Goal: Transaction & Acquisition: Download file/media

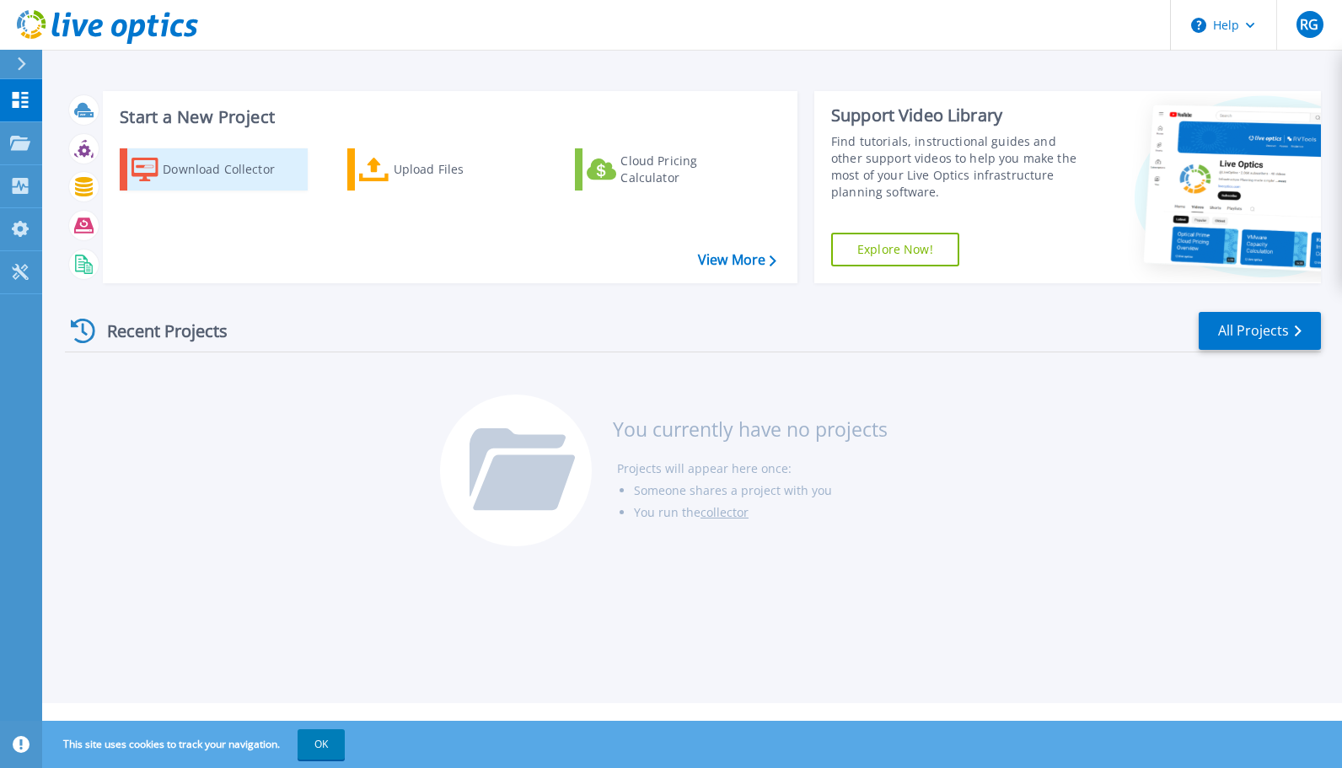
click at [237, 173] on div "Download Collector" at bounding box center [230, 170] width 135 height 34
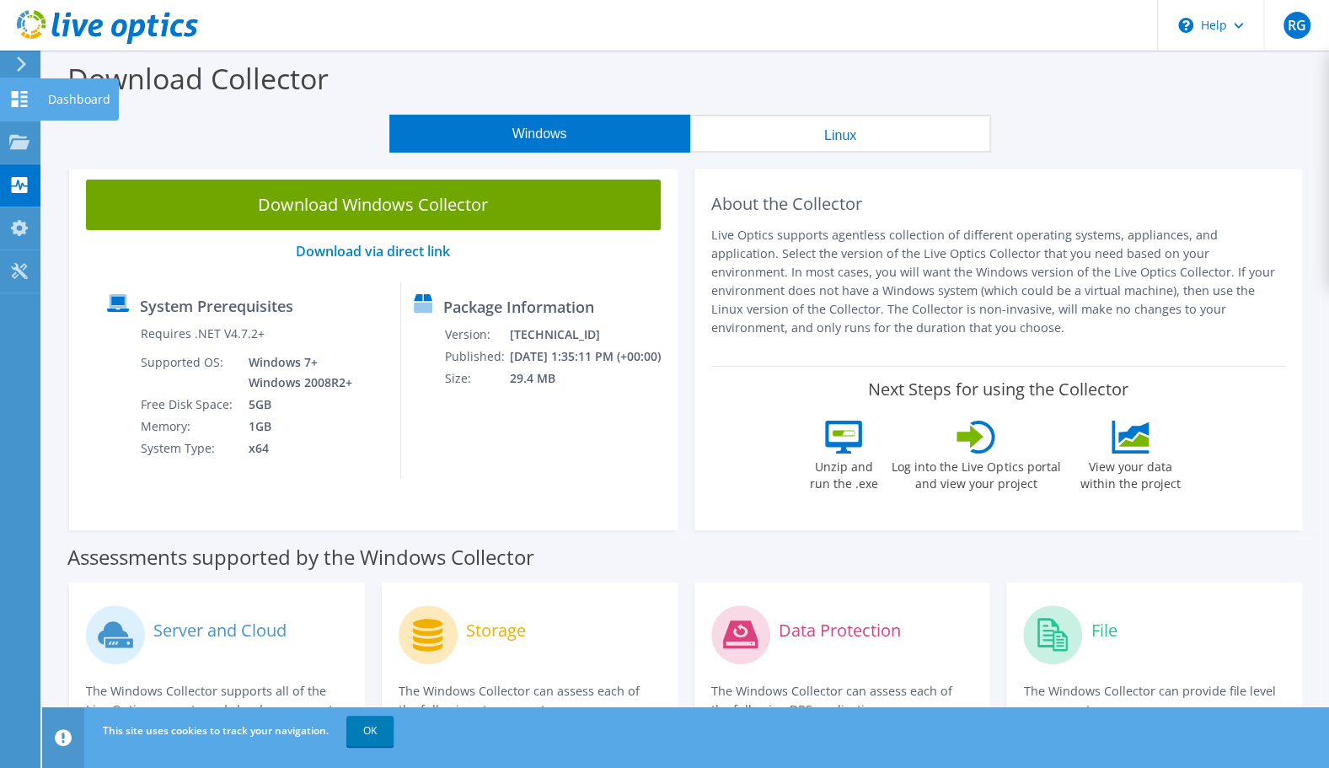
click at [19, 91] on icon at bounding box center [19, 99] width 20 height 16
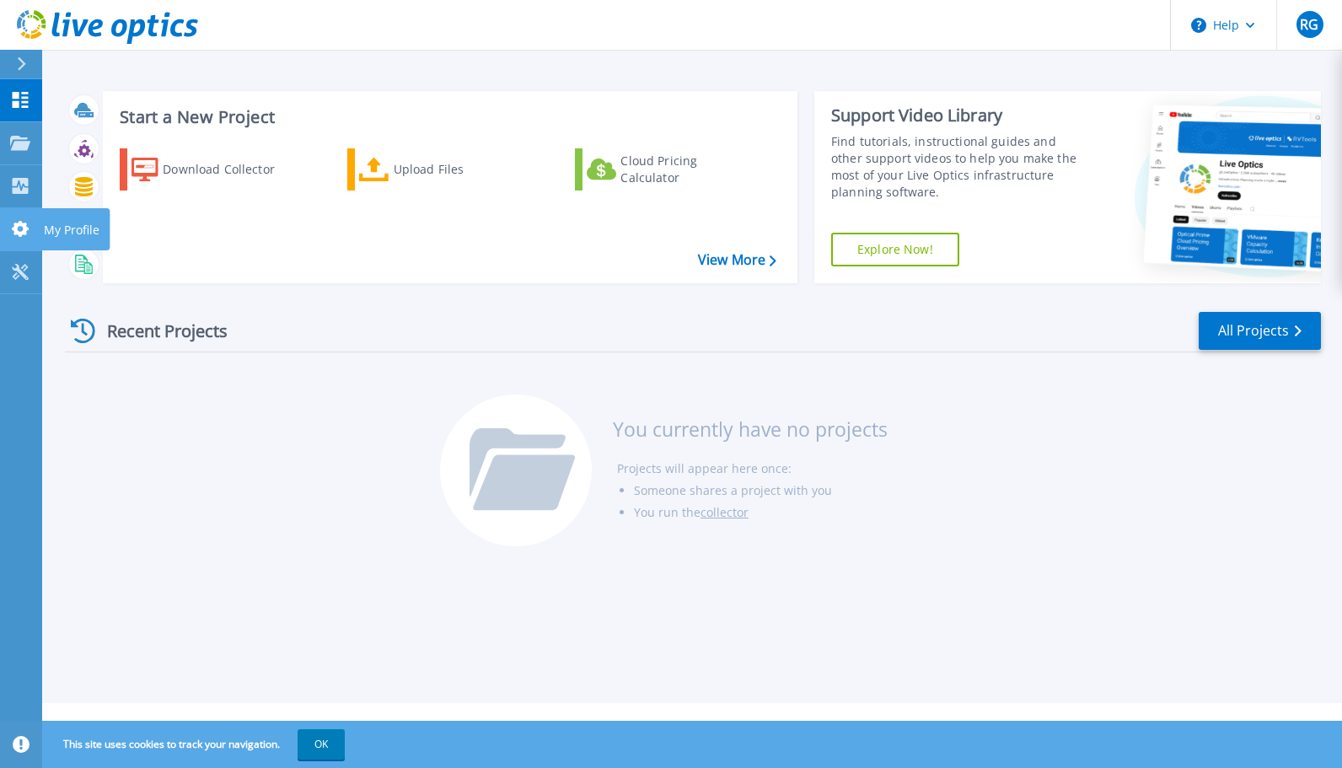
click at [24, 231] on icon at bounding box center [20, 229] width 17 height 16
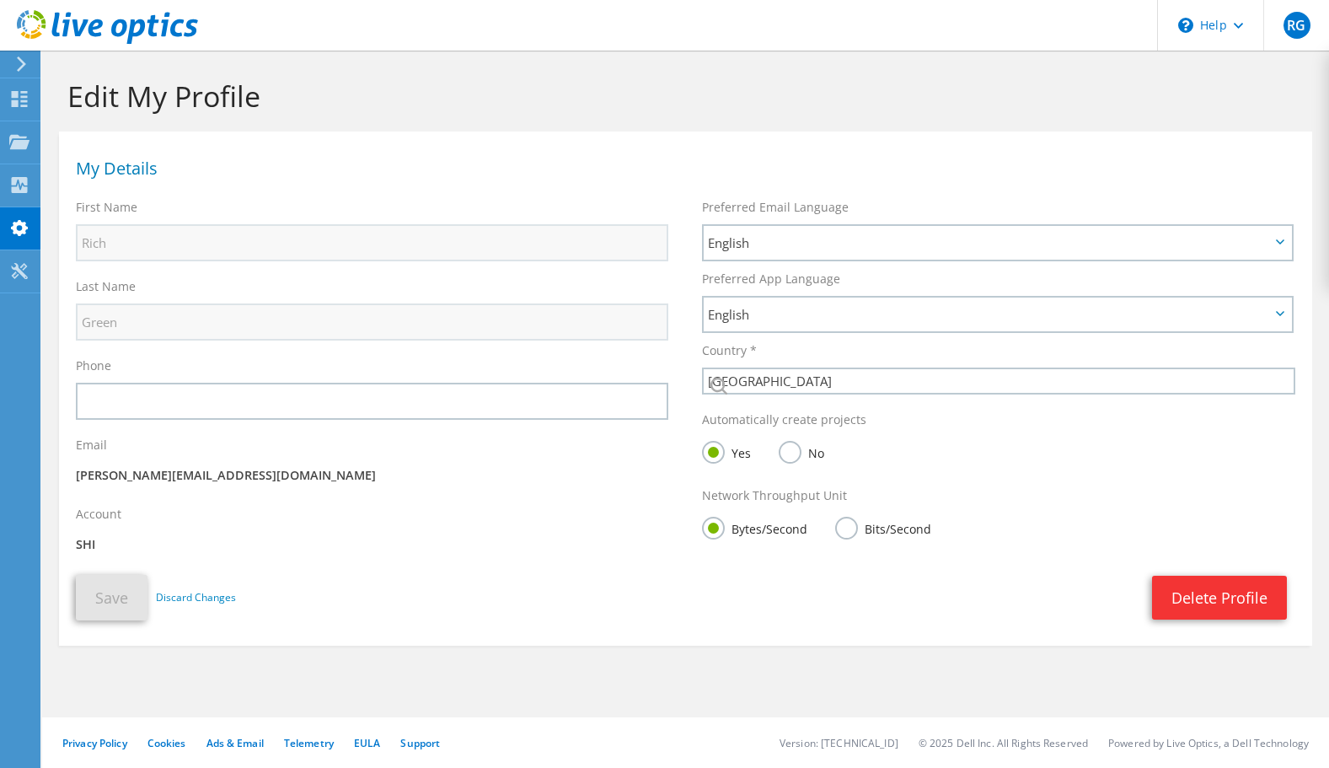
select select "224"
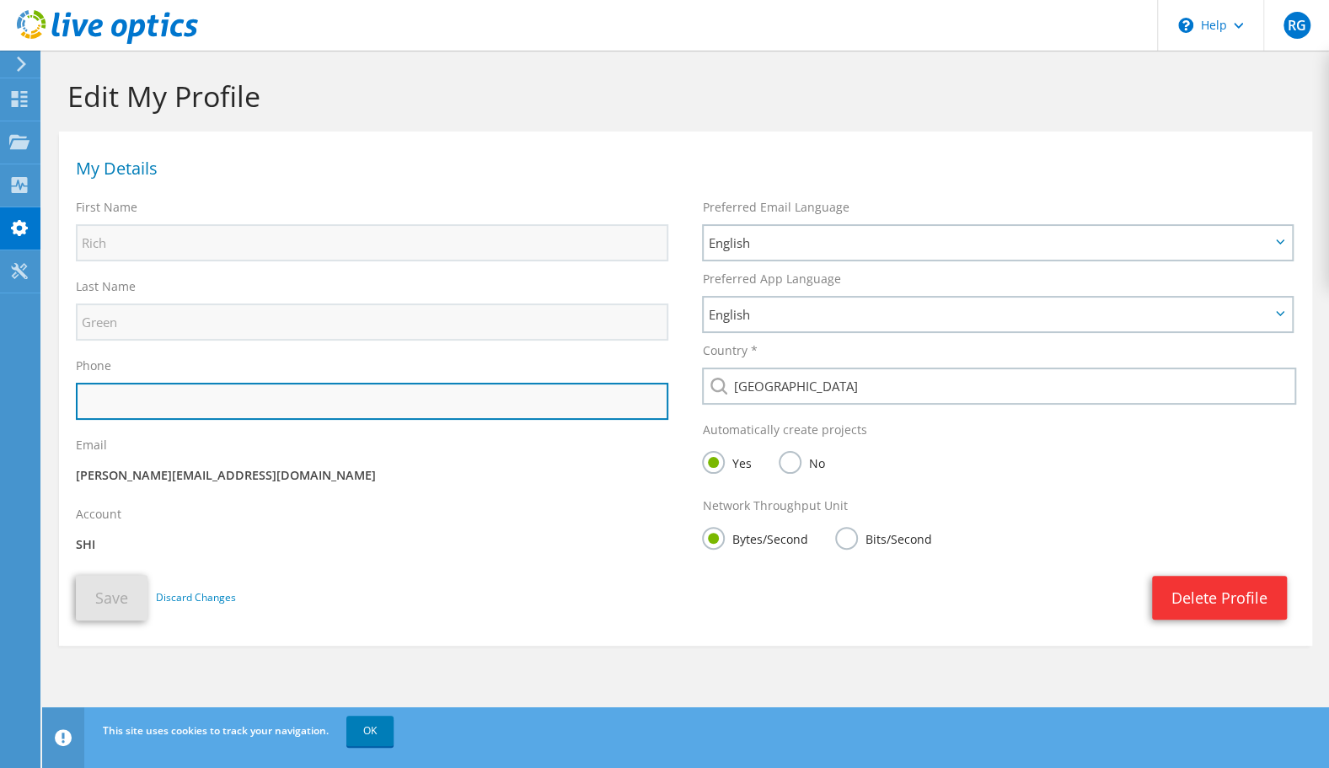
click at [213, 405] on input "text" at bounding box center [372, 401] width 592 height 37
click at [182, 406] on input "9494661643" at bounding box center [372, 401] width 592 height 37
drag, startPoint x: 150, startPoint y: 411, endPoint x: 8, endPoint y: 399, distance: 142.1
click at [8, 399] on div "RG End User Rich Green richard_green@shi.com SHI My Profile Log Out \n Help Exp…" at bounding box center [664, 384] width 1329 height 768
type input "9"
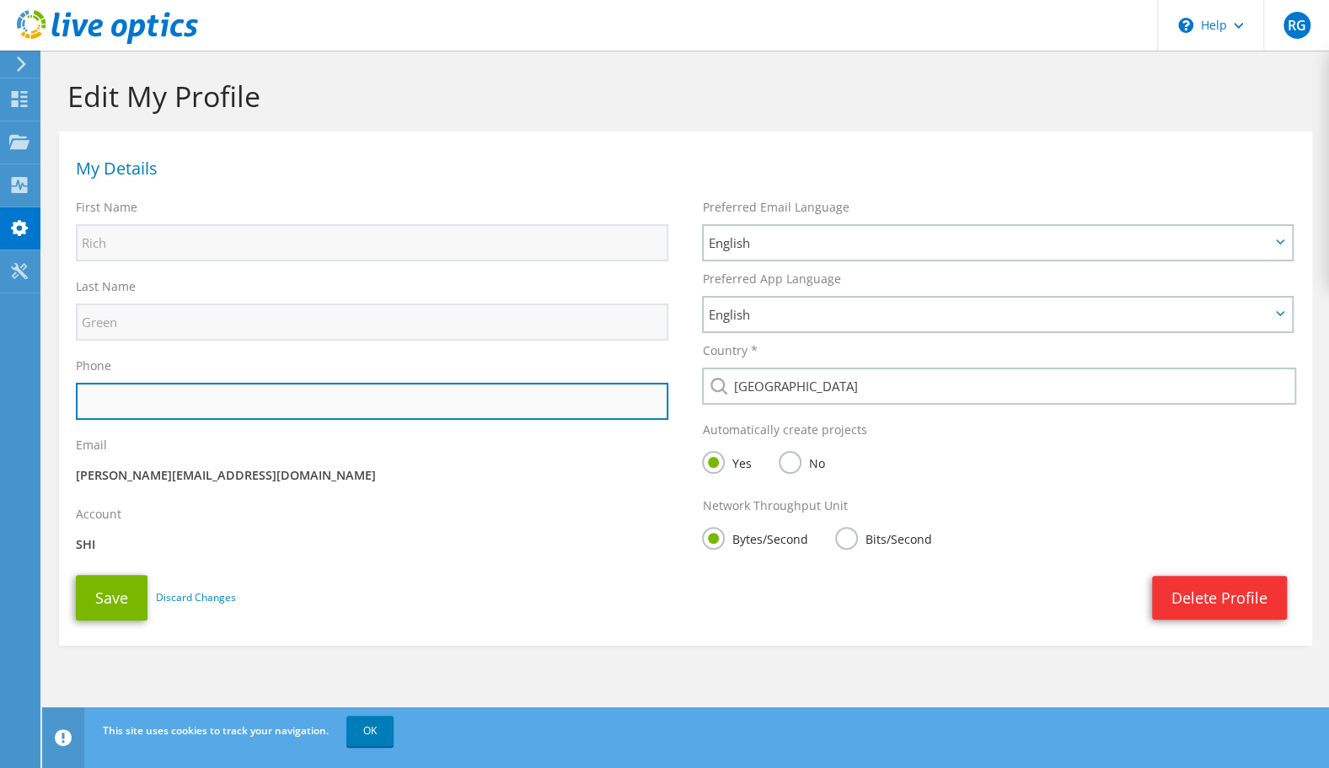
click at [121, 407] on input "text" at bounding box center [372, 401] width 592 height 37
type input "9517408612"
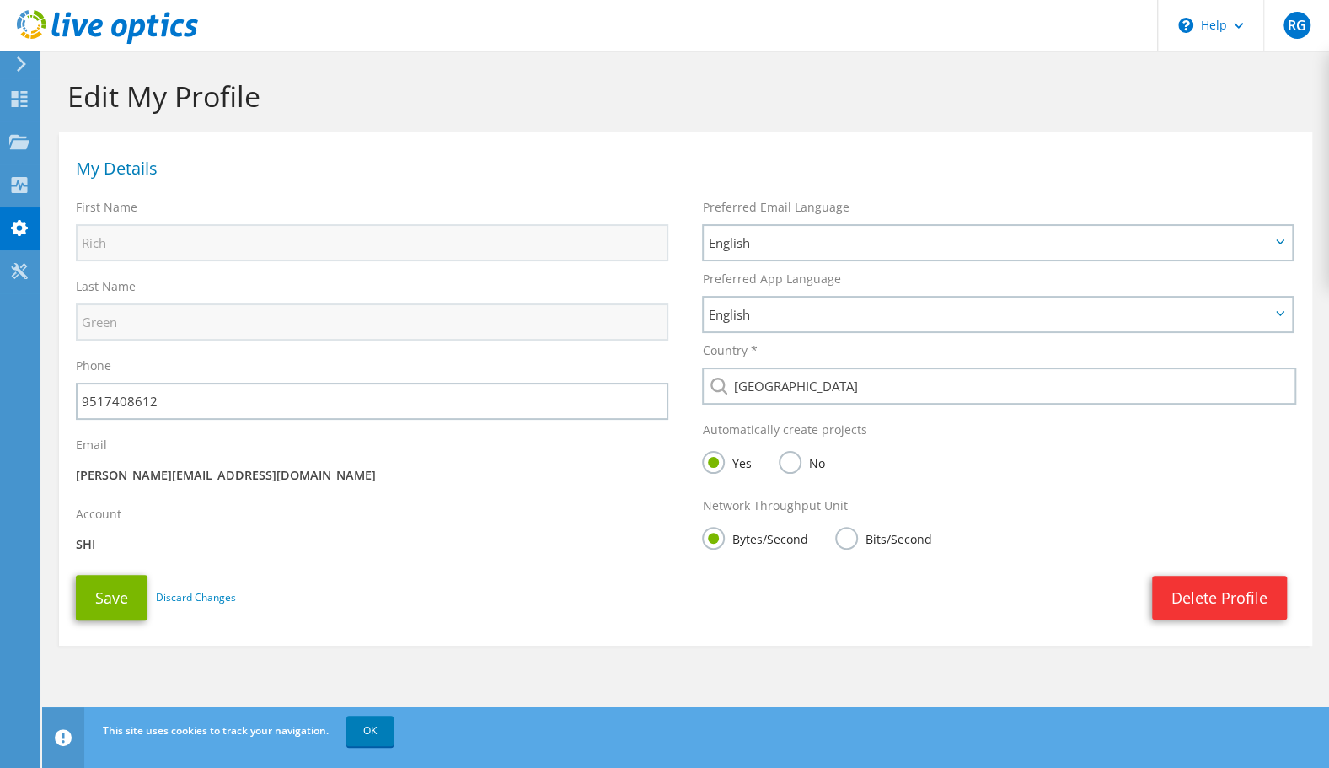
click at [317, 490] on div "Email richard_green@shi.com" at bounding box center [372, 462] width 626 height 69
click at [111, 592] on button "Save" at bounding box center [112, 598] width 72 height 46
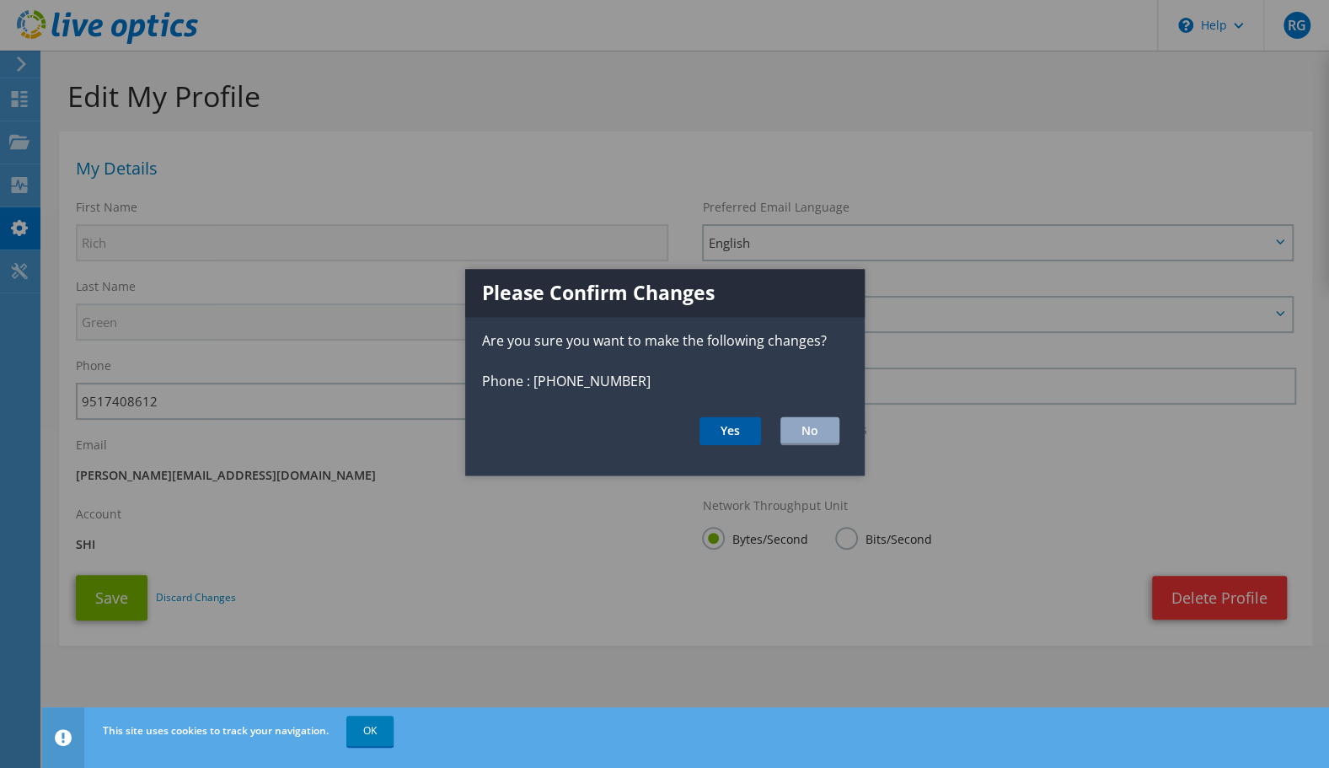
click at [719, 431] on button "Yes" at bounding box center [730, 431] width 62 height 29
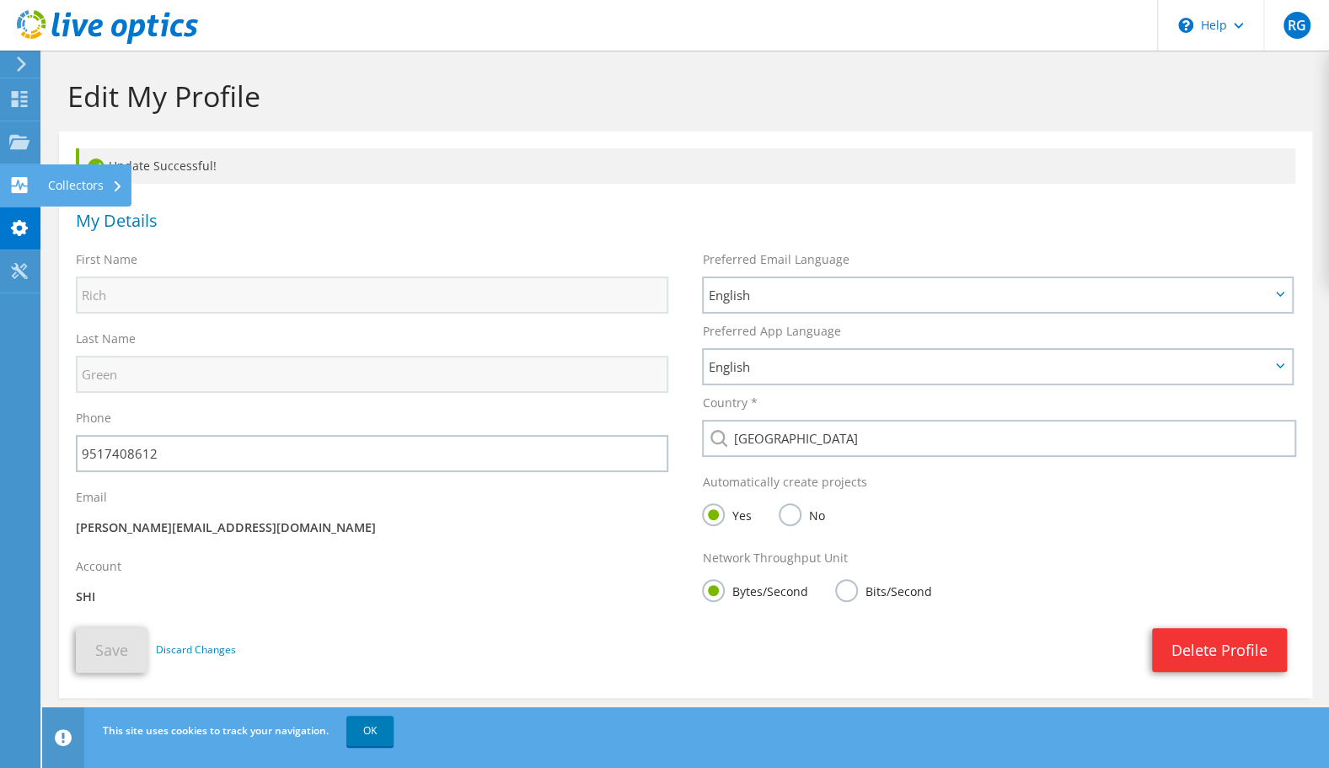
click at [24, 184] on icon at bounding box center [19, 185] width 20 height 16
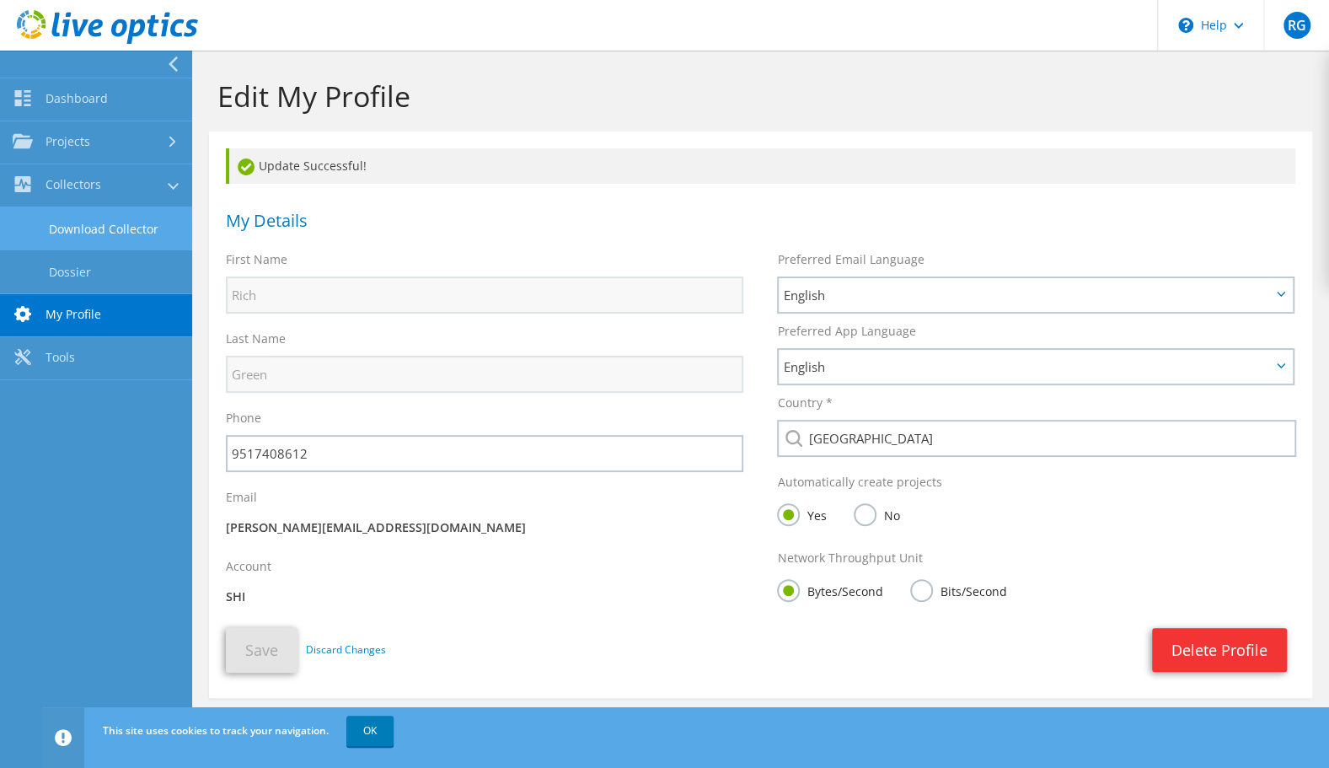
click at [81, 222] on link "Download Collector" at bounding box center [96, 228] width 192 height 43
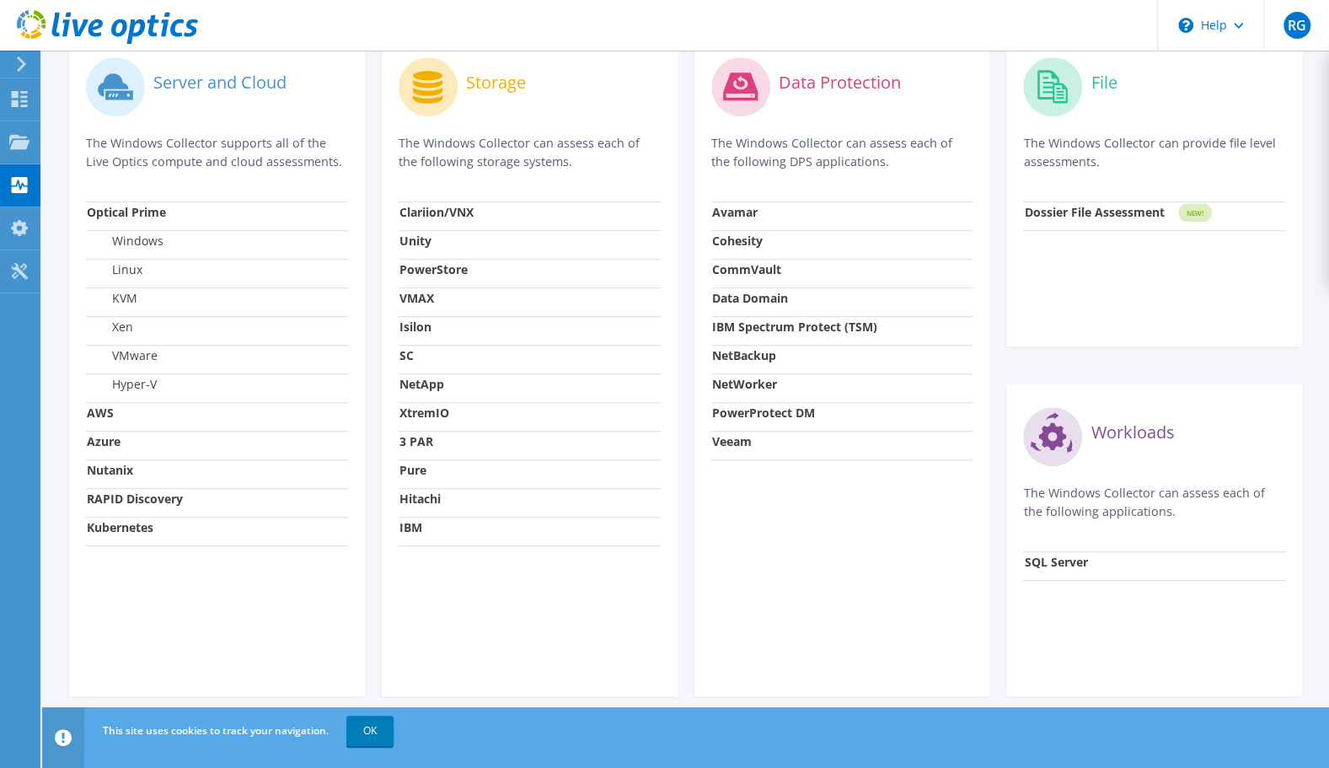
scroll to position [561, 0]
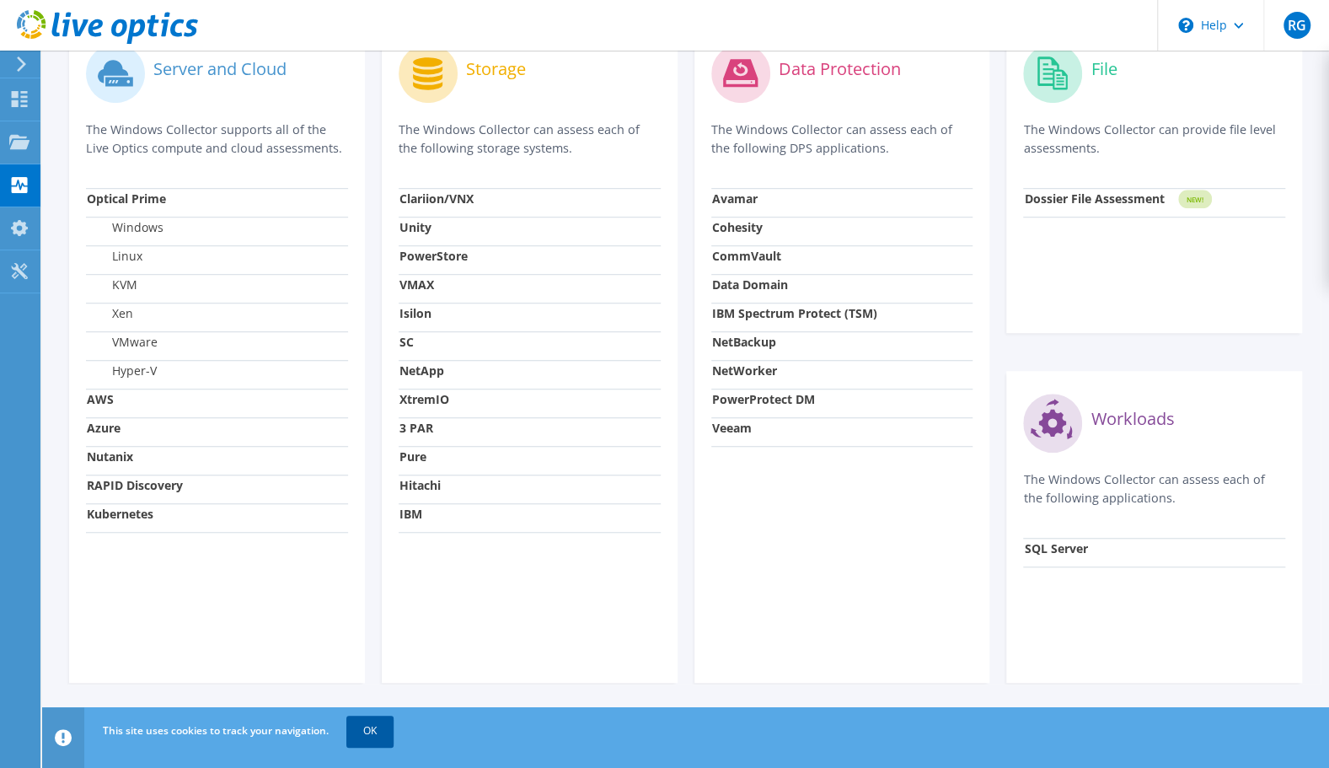
click at [374, 729] on link "OK" at bounding box center [369, 730] width 47 height 30
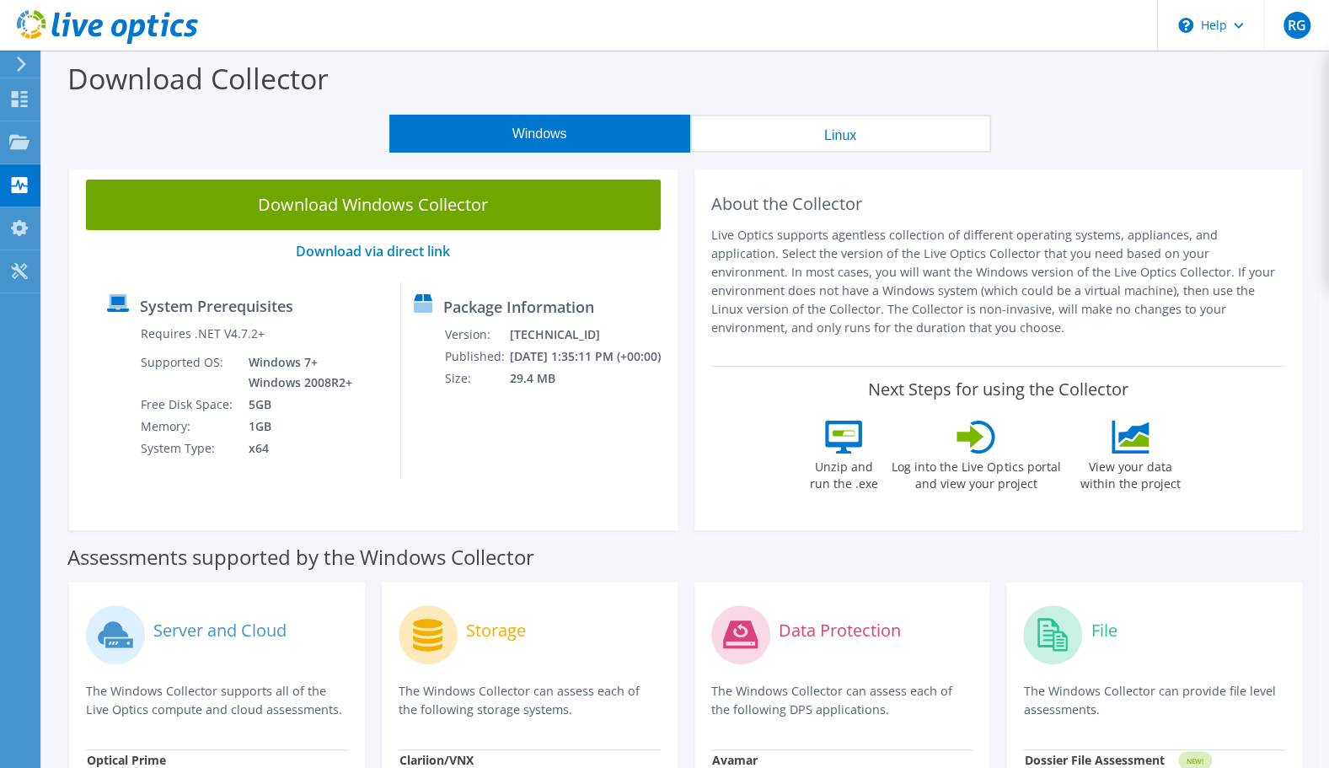
scroll to position [0, 0]
click at [14, 142] on use at bounding box center [19, 141] width 20 height 14
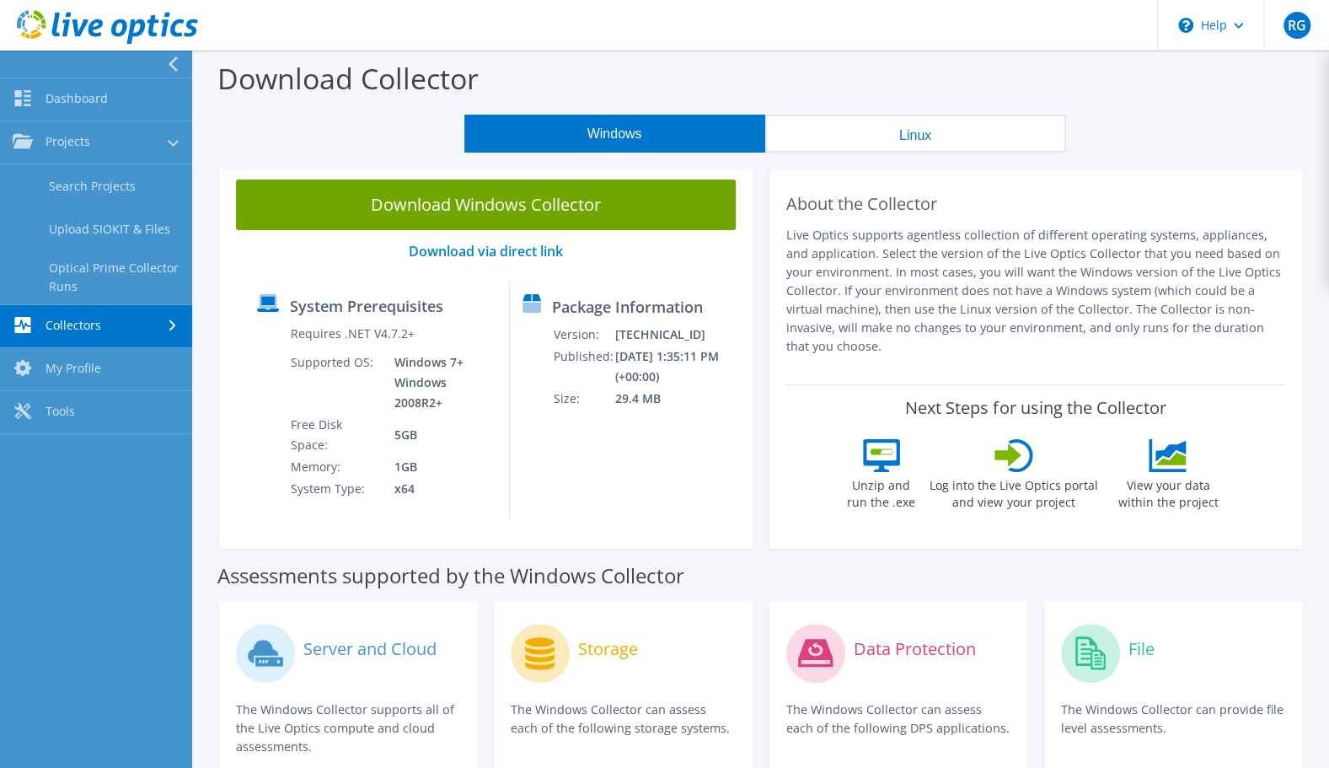
click at [930, 142] on button "Linux" at bounding box center [915, 134] width 301 height 38
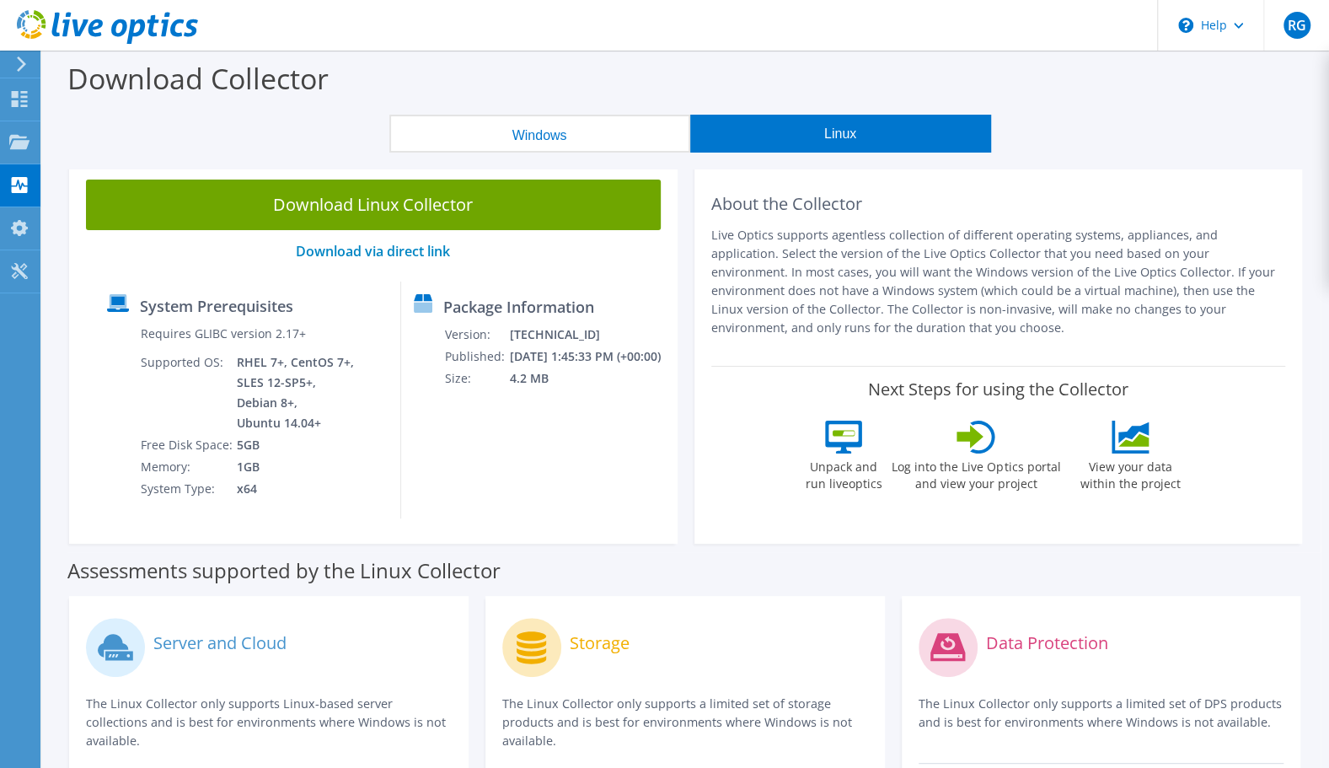
click at [580, 135] on button "Windows" at bounding box center [539, 134] width 301 height 38
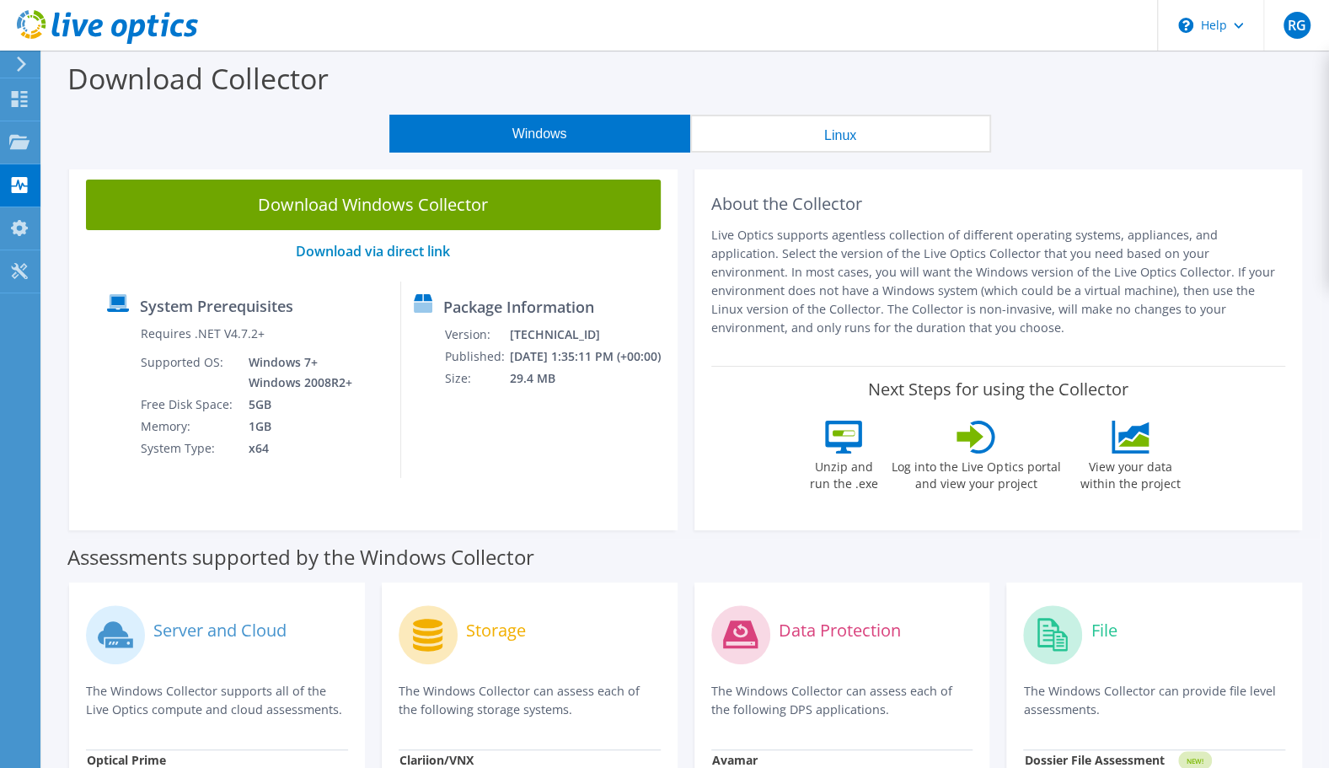
click at [782, 132] on button "Linux" at bounding box center [840, 134] width 301 height 38
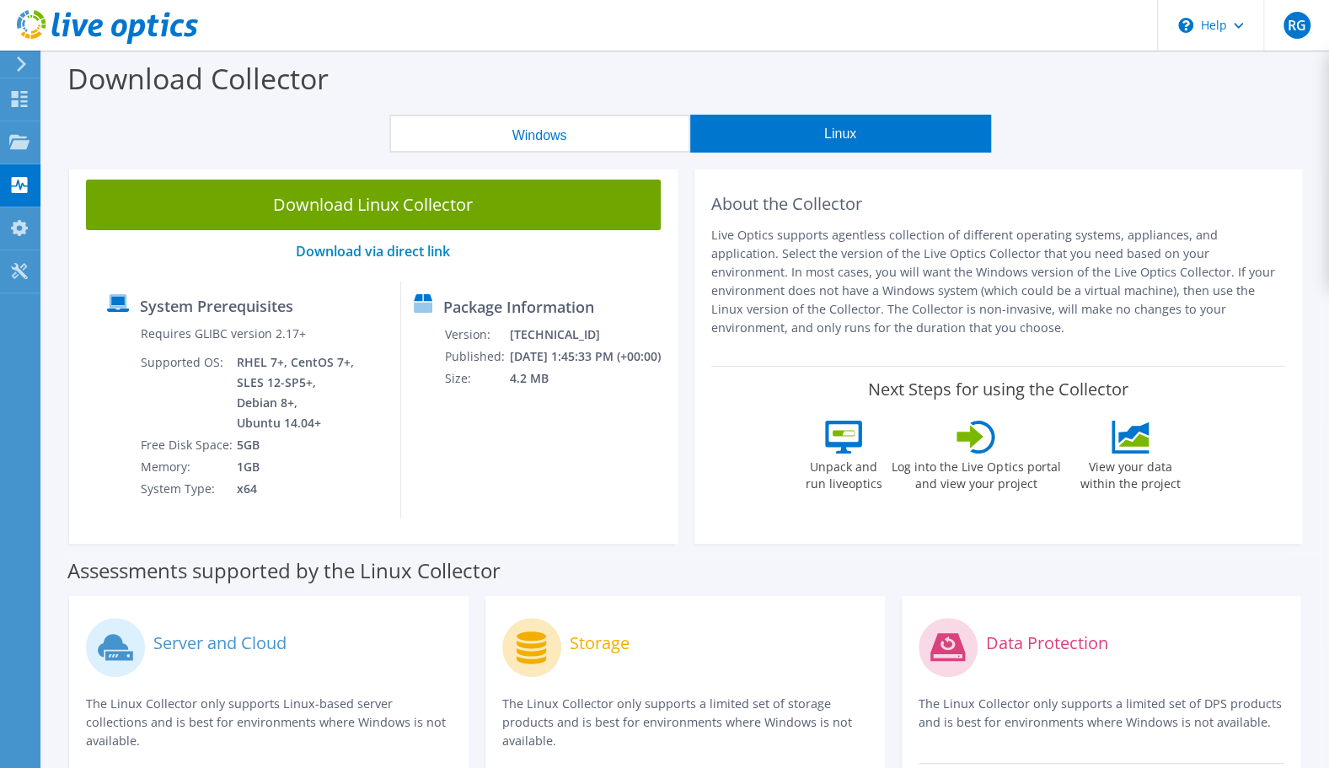
click at [467, 143] on button "Windows" at bounding box center [539, 134] width 301 height 38
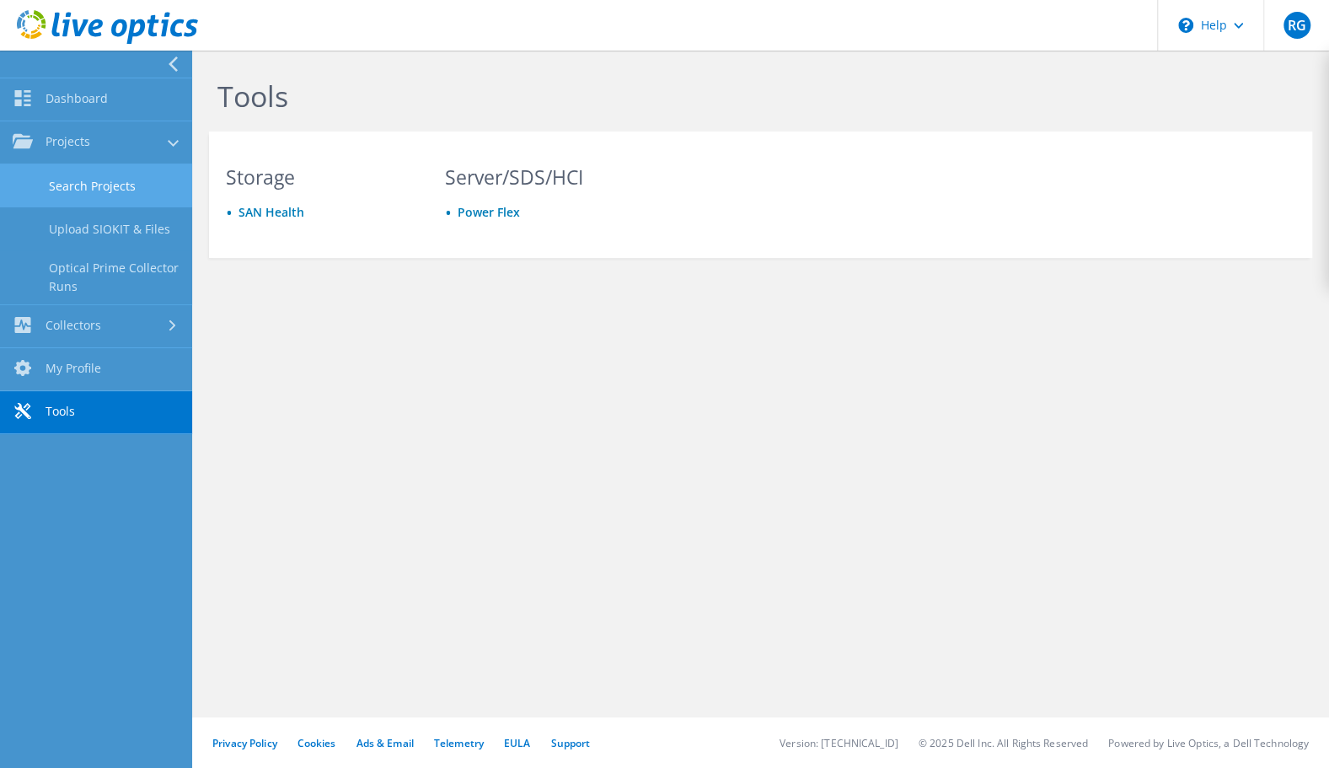
click at [66, 179] on link "Search Projects" at bounding box center [96, 185] width 192 height 43
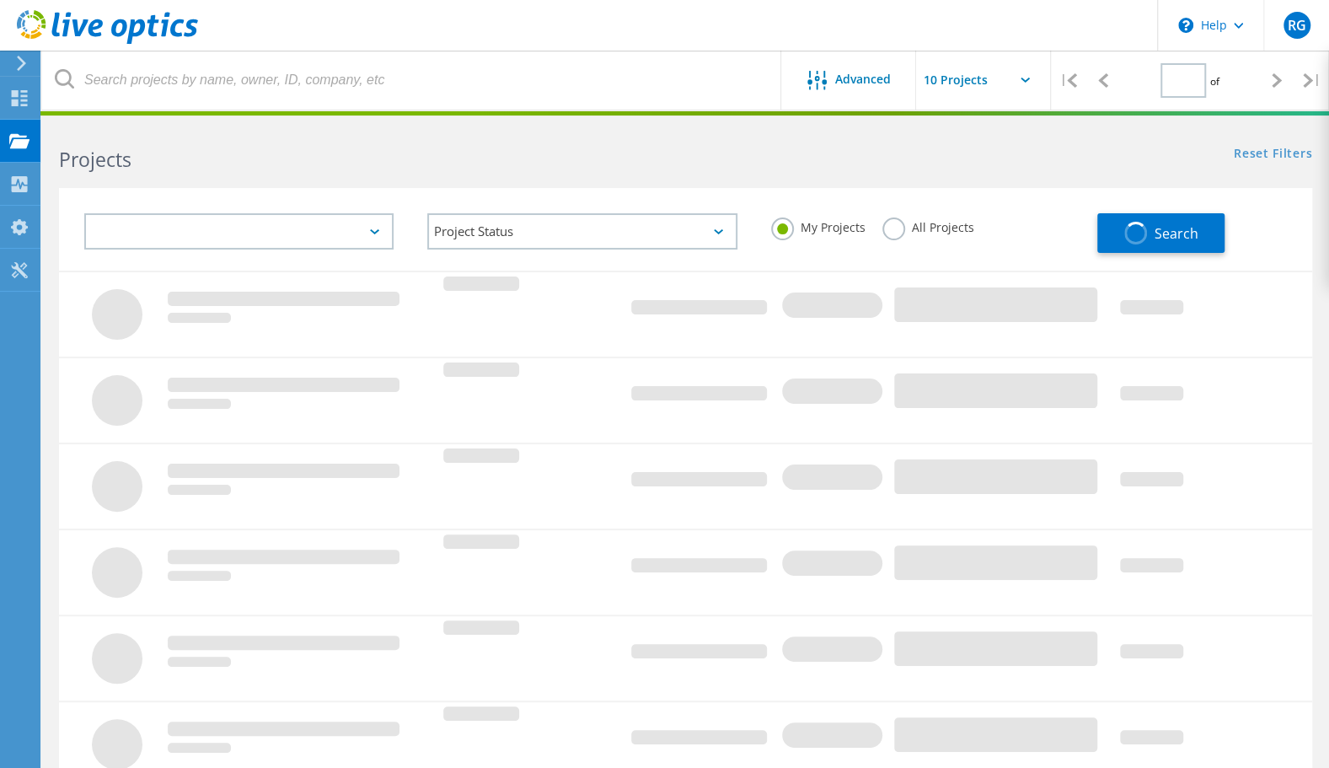
type input "1"
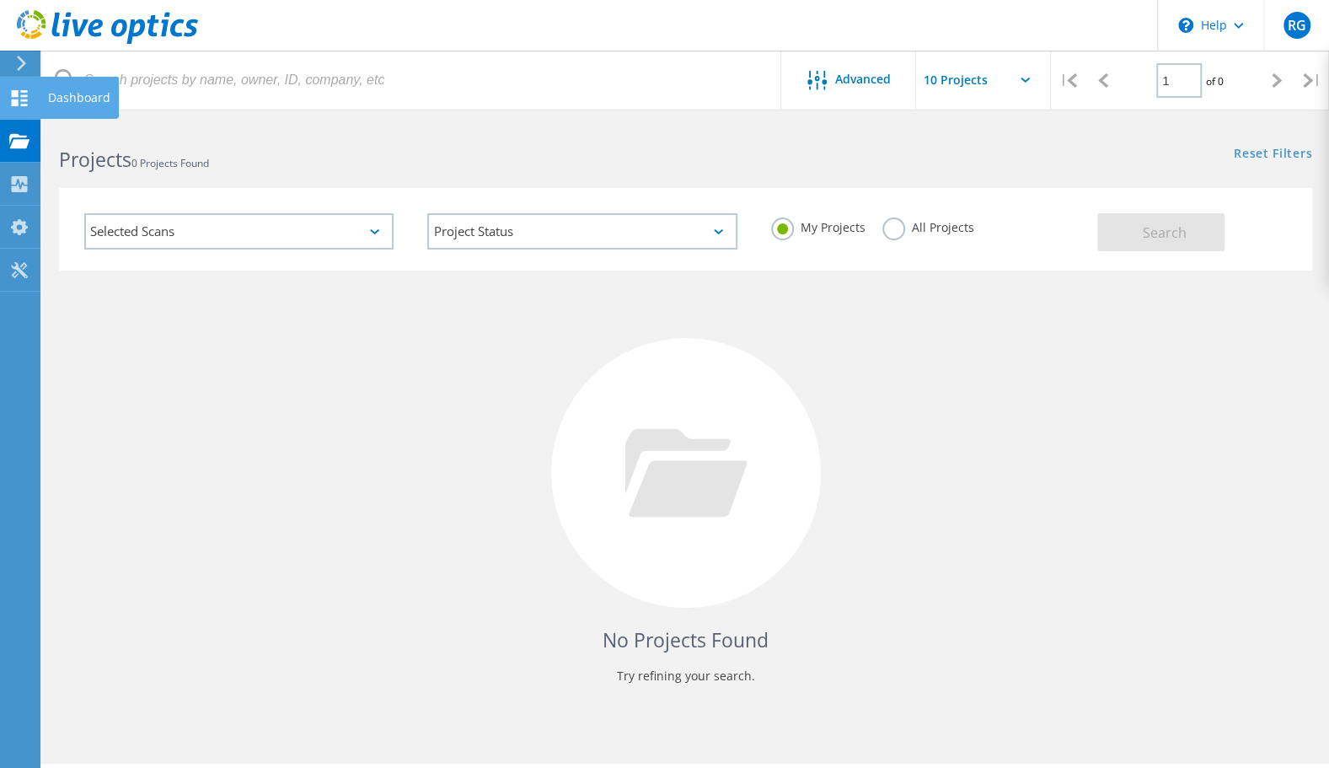
click at [25, 97] on icon at bounding box center [19, 98] width 20 height 16
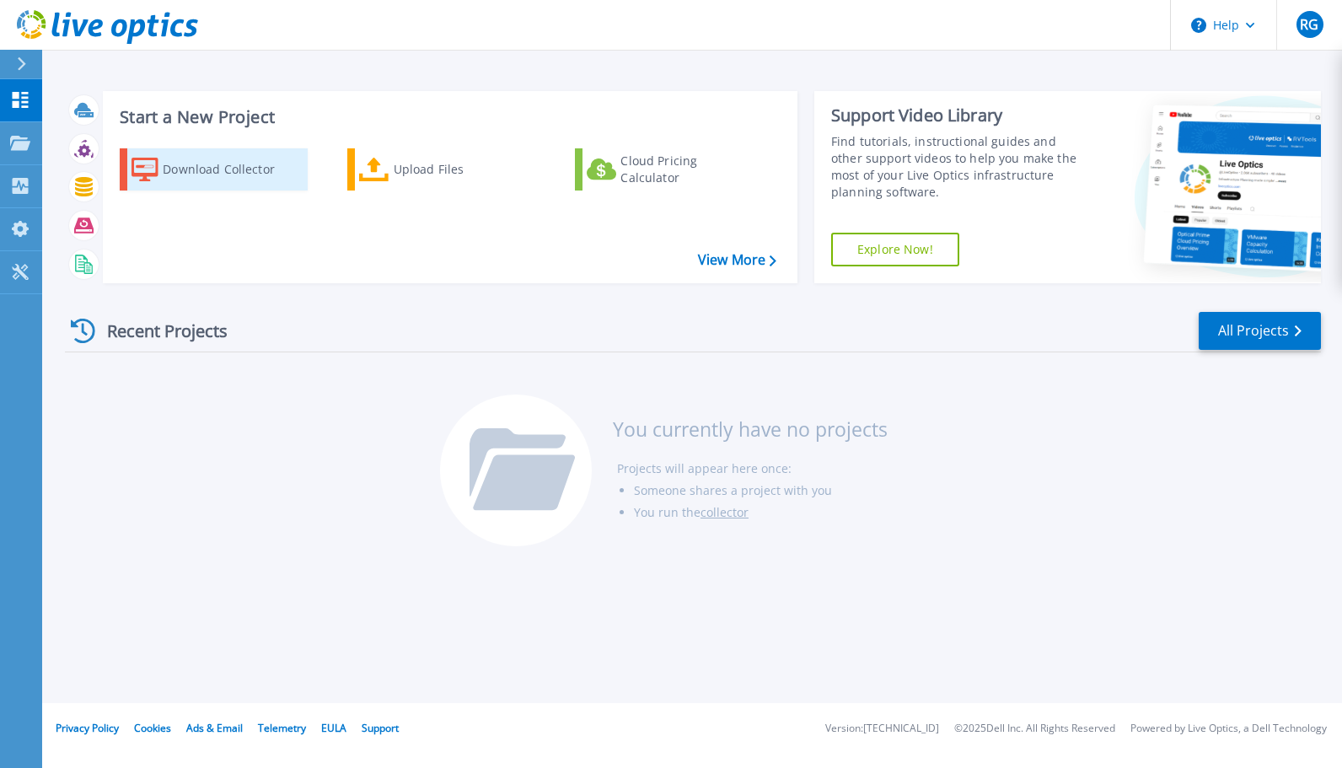
click at [193, 171] on div "Download Collector" at bounding box center [230, 170] width 135 height 34
click at [922, 256] on link "Explore Now!" at bounding box center [895, 250] width 128 height 34
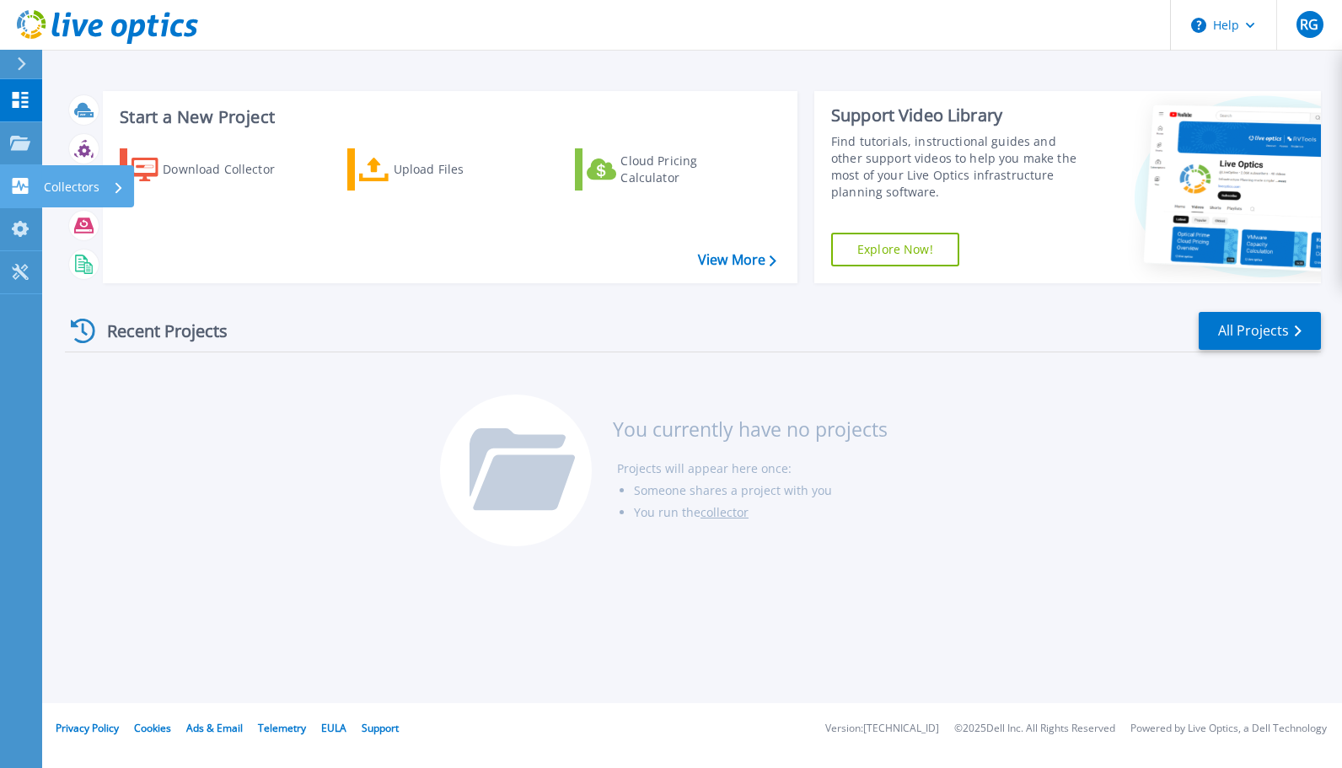
click at [20, 179] on icon at bounding box center [21, 186] width 16 height 16
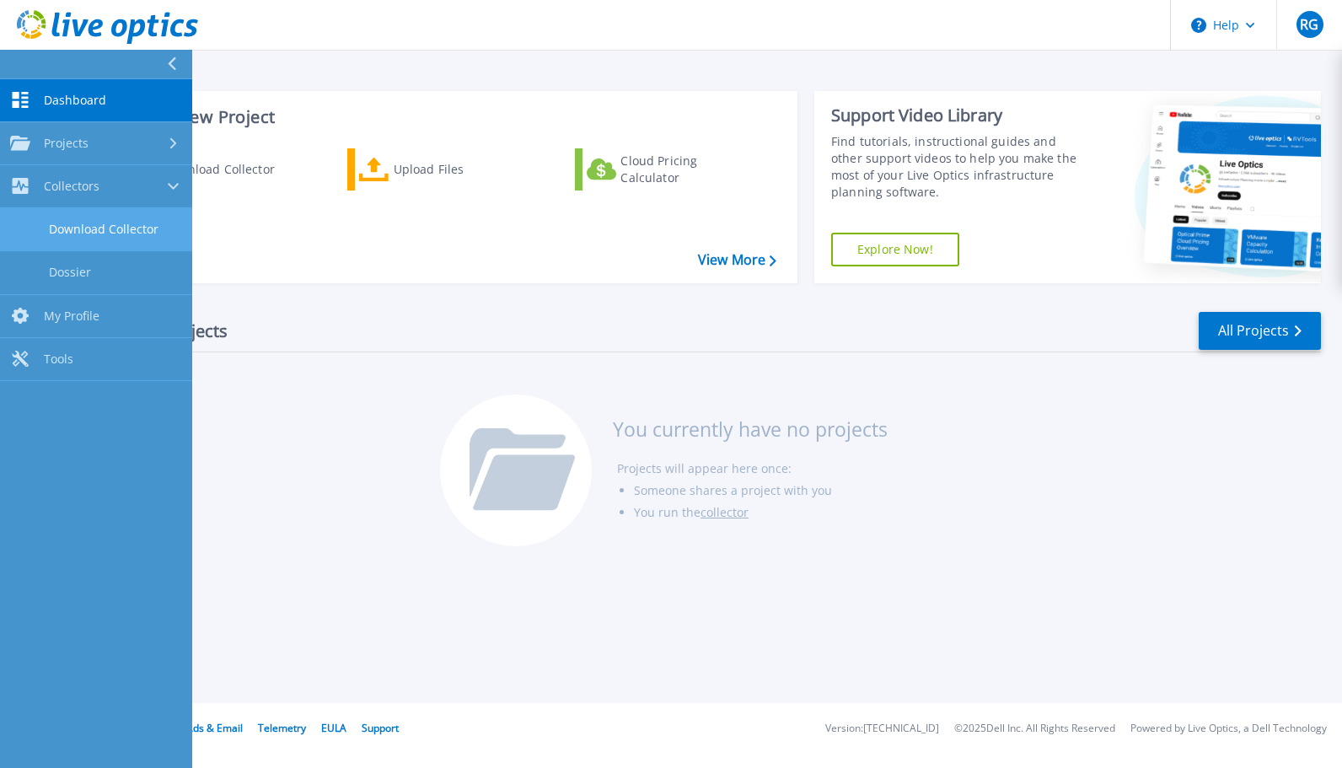
click at [88, 223] on link "Download Collector" at bounding box center [96, 229] width 192 height 43
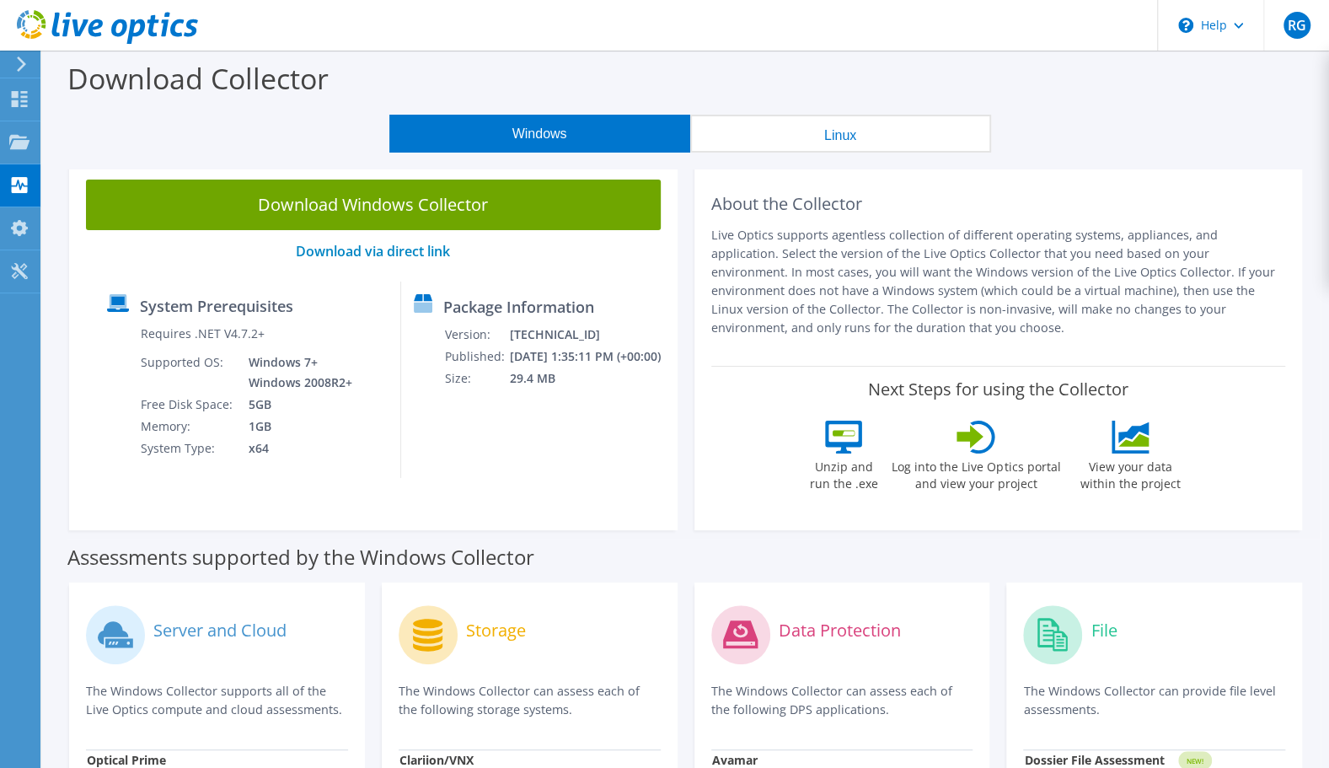
click at [811, 251] on p "Live Optics supports agentless collection of different operating systems, appli…" at bounding box center [998, 281] width 575 height 111
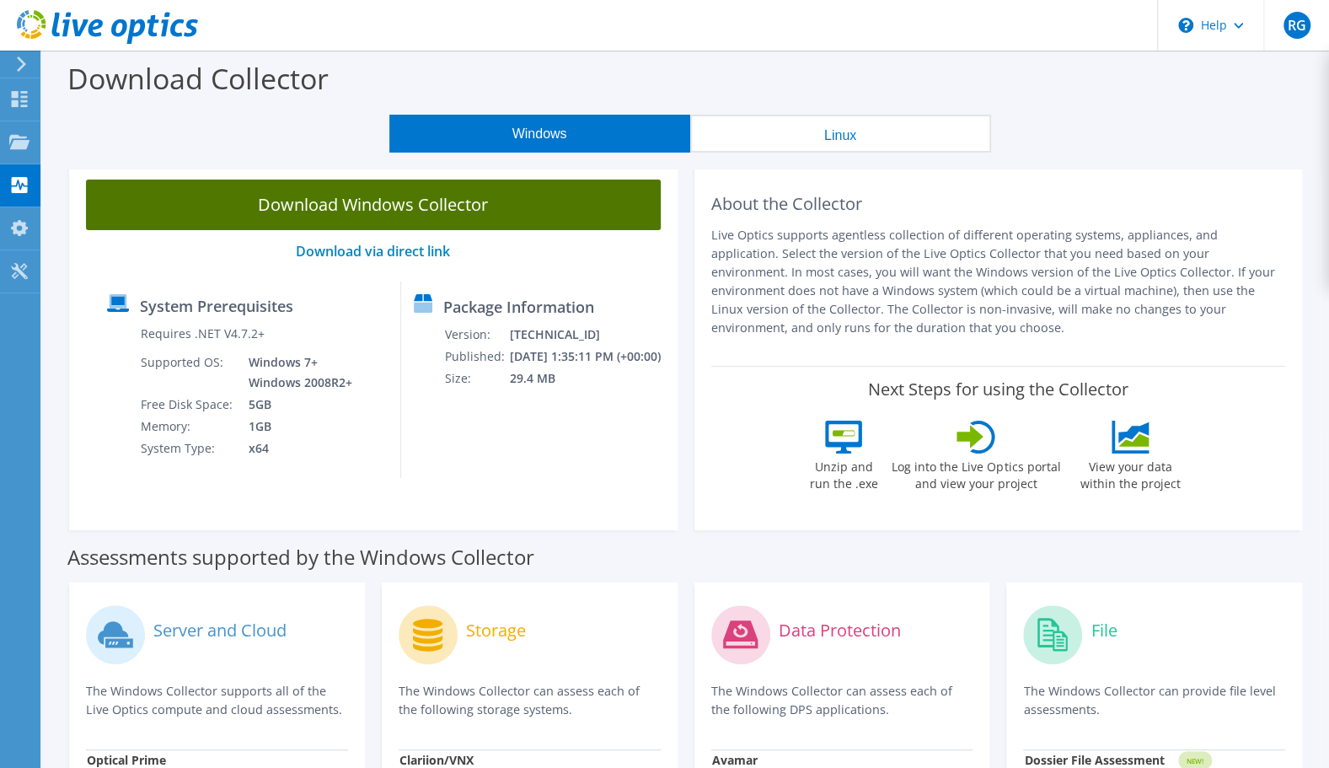
click at [386, 211] on link "Download Windows Collector" at bounding box center [373, 204] width 575 height 51
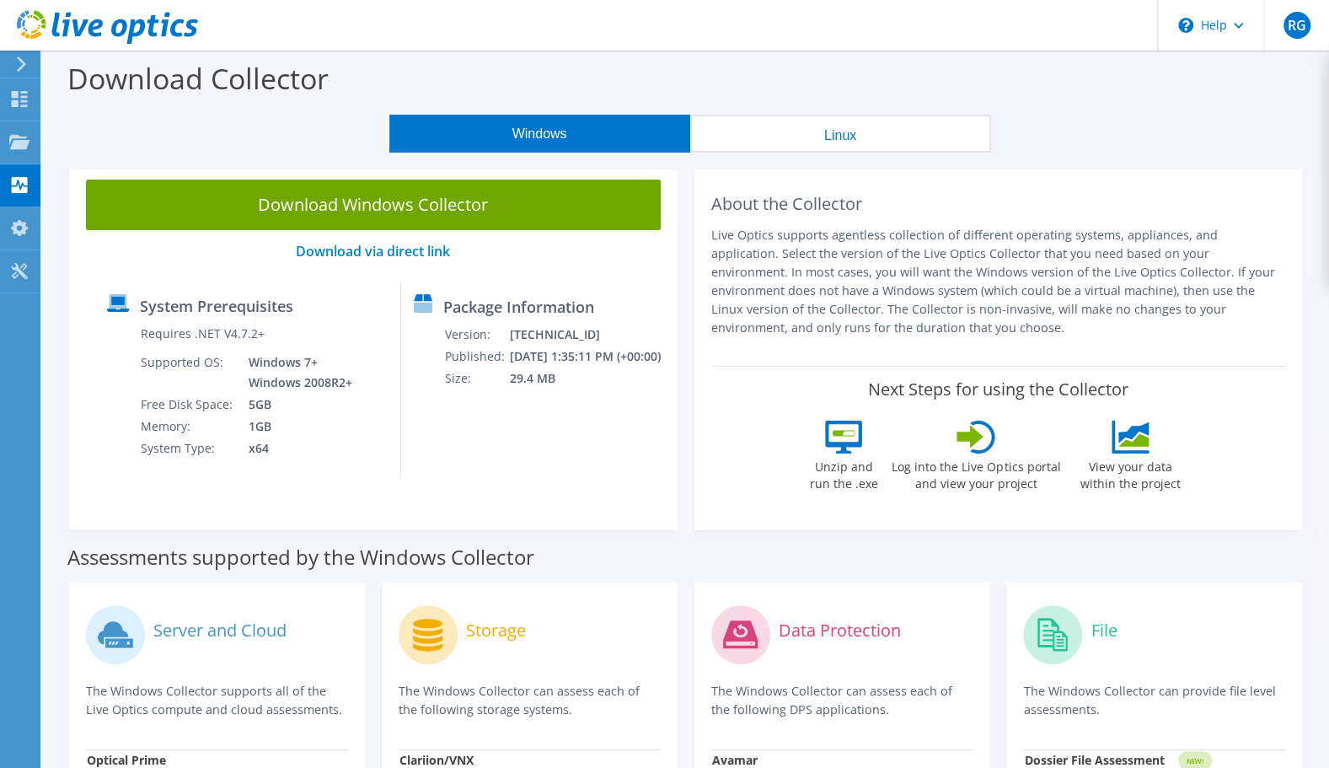
click at [803, 89] on div "Download Collector" at bounding box center [686, 83] width 1270 height 64
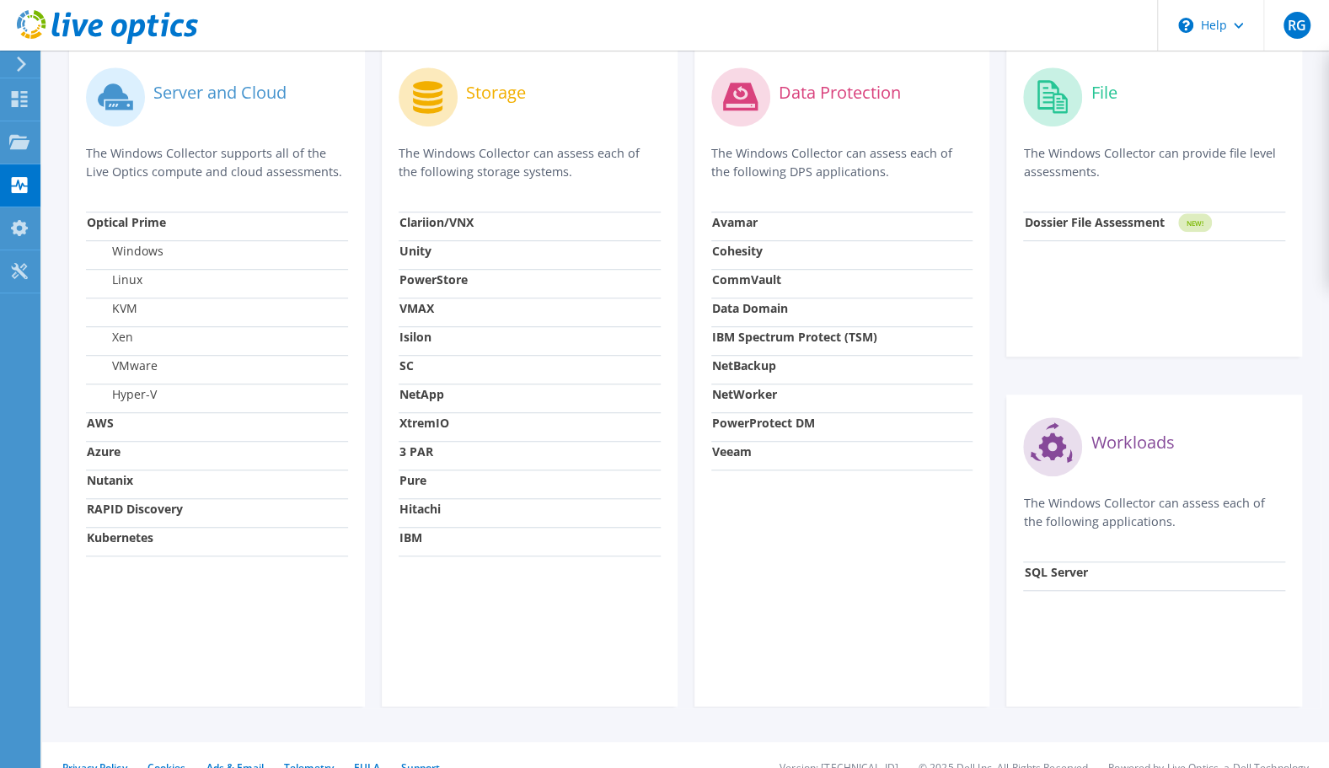
scroll to position [561, 0]
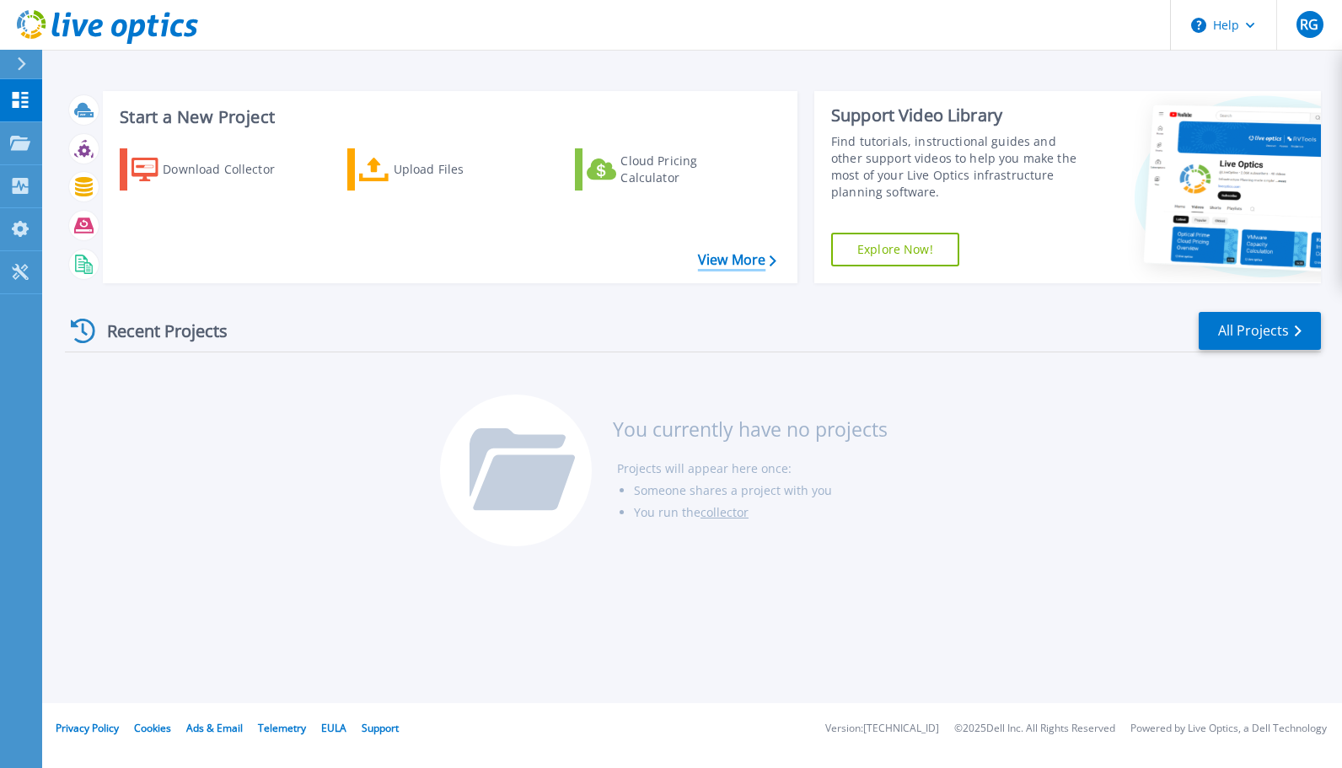
click at [766, 260] on link "View More" at bounding box center [737, 260] width 78 height 16
